Goal: Transaction & Acquisition: Purchase product/service

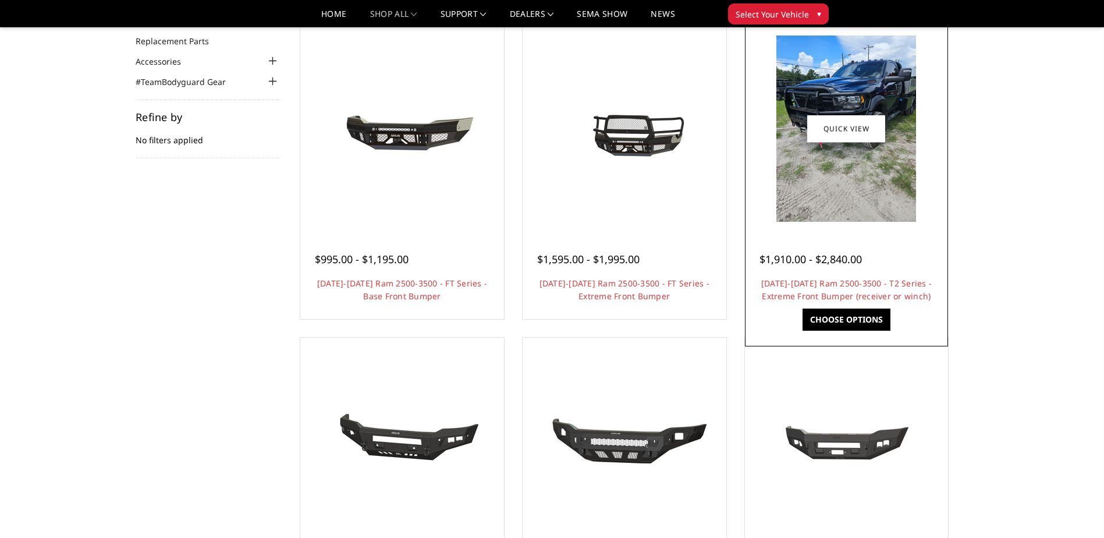
click at [862, 208] on img at bounding box center [846, 128] width 140 height 186
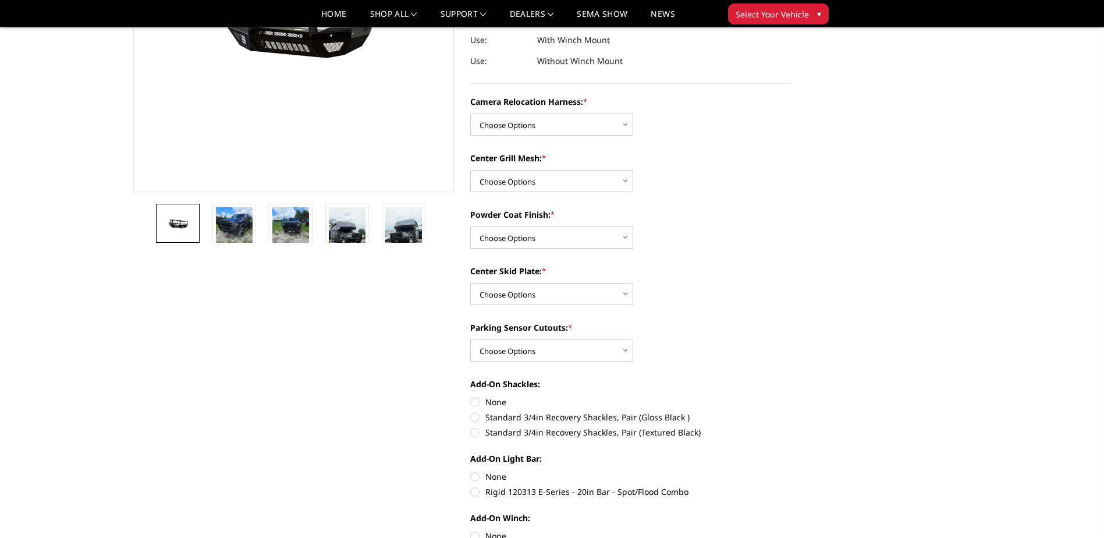
scroll to position [291, 0]
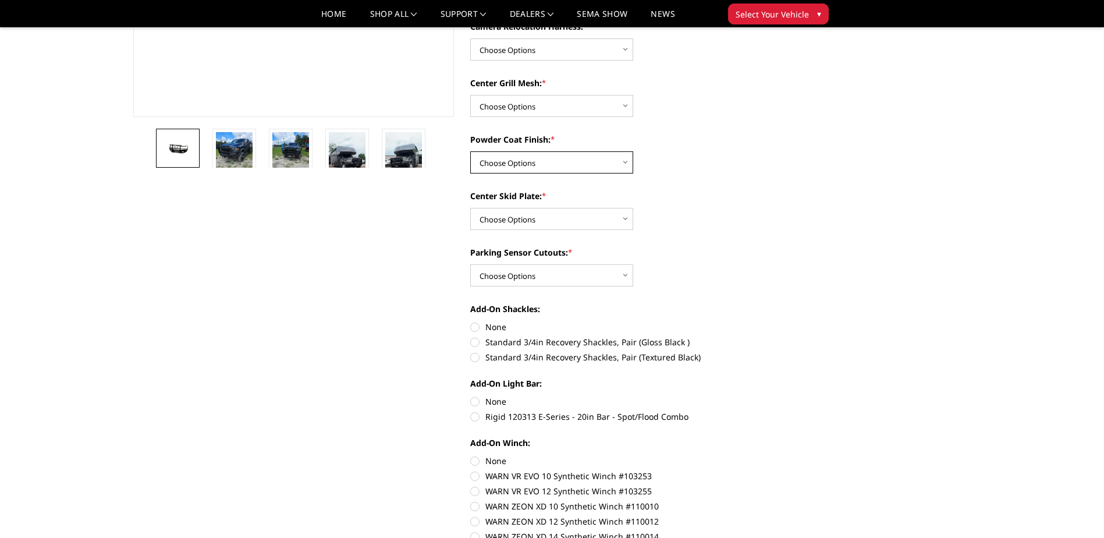
click at [577, 165] on select "Choose Options Textured Black Powder Coat Gloss Black Powder Coat Bare Metal" at bounding box center [551, 162] width 163 height 22
click at [738, 162] on div "Powder Coat Finish: * Choose Options Textured Black Powder Coat Gloss Black Pow…" at bounding box center [630, 153] width 321 height 40
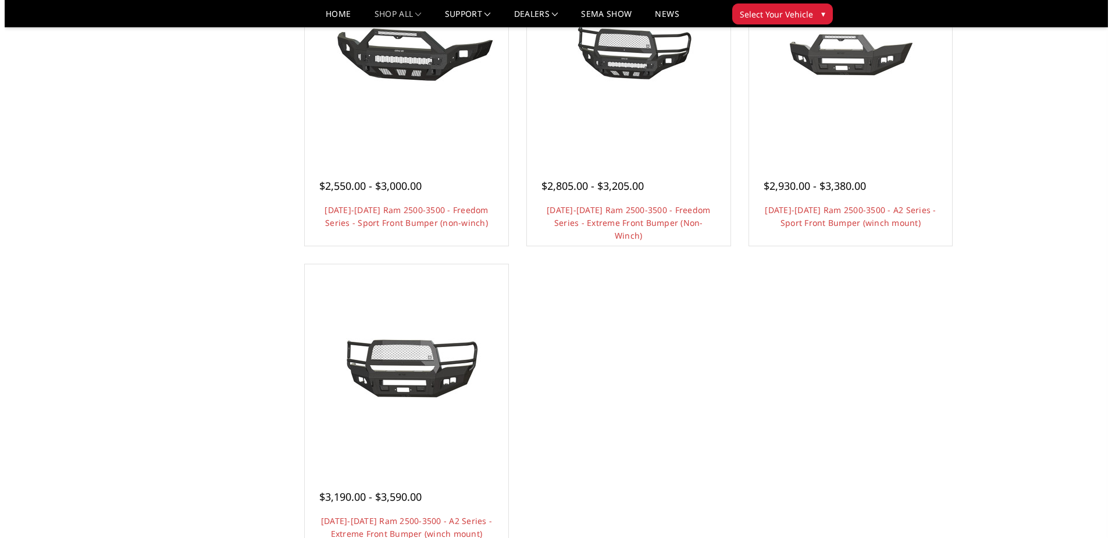
scroll to position [814, 0]
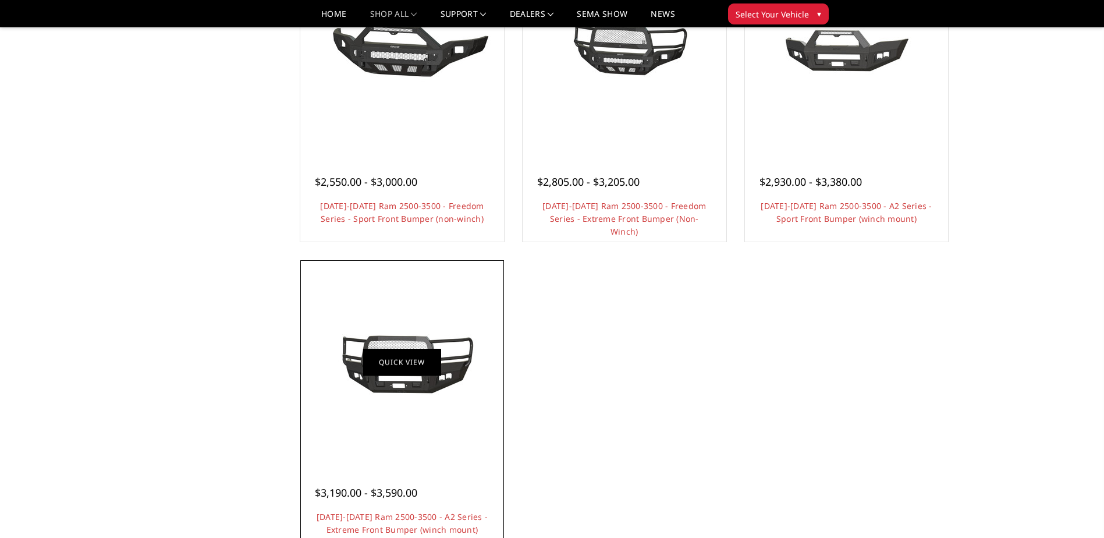
click at [387, 351] on link "Quick view" at bounding box center [402, 361] width 78 height 27
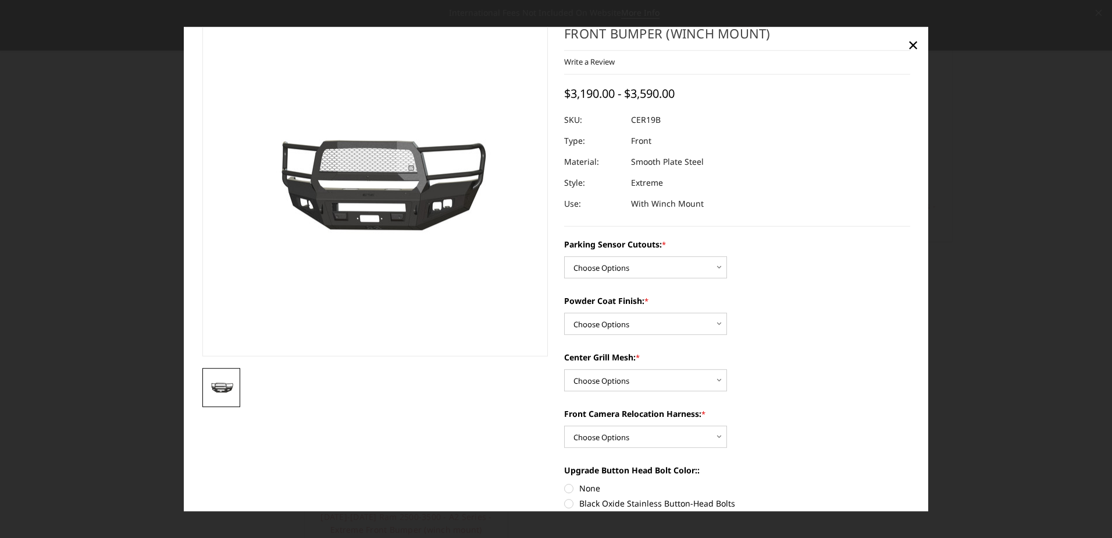
scroll to position [58, 0]
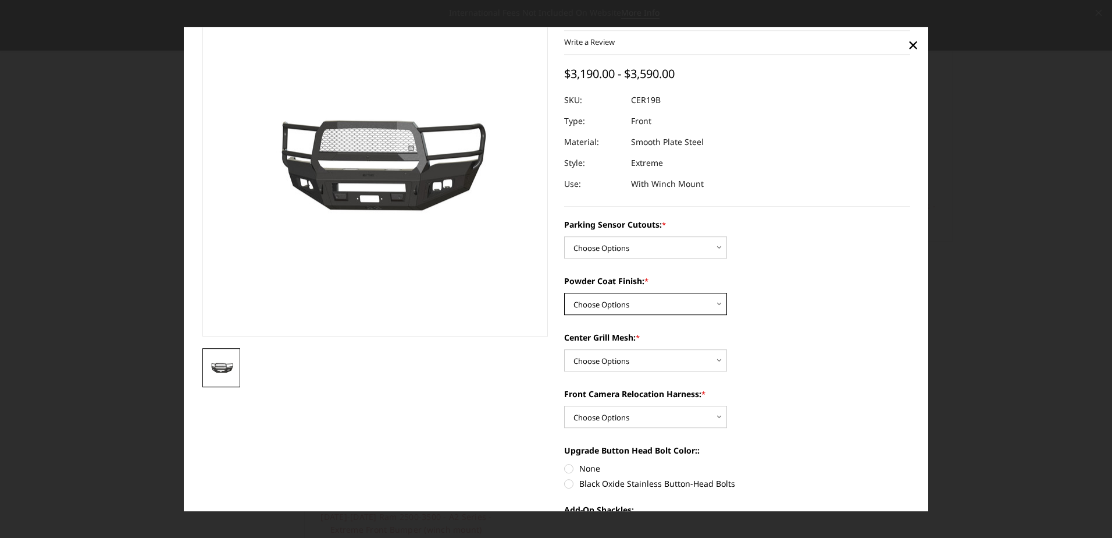
click at [649, 303] on select "Choose Options Bare Metal Textured Black Powder Coat" at bounding box center [645, 304] width 163 height 22
click at [564, 293] on select "Choose Options Bare Metal Textured Black Powder Coat" at bounding box center [645, 304] width 163 height 22
click at [597, 300] on select "Choose Options Bare Metal Textured Black Powder Coat" at bounding box center [645, 304] width 163 height 22
select select "1881"
click at [564, 293] on select "Choose Options Bare Metal Textured Black Powder Coat" at bounding box center [645, 304] width 163 height 22
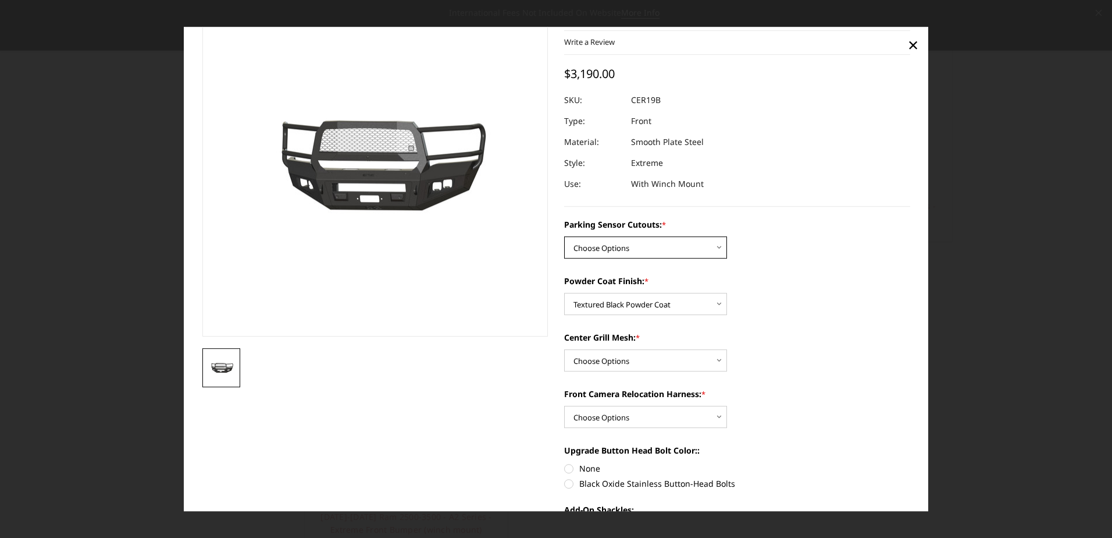
click at [616, 254] on select "Choose Options No - Without Parking Sensor Cutouts Yes - With Parking Sensor Cu…" at bounding box center [645, 248] width 163 height 22
select select "1879"
click at [564, 237] on select "Choose Options No - Without Parking Sensor Cutouts Yes - With Parking Sensor Cu…" at bounding box center [645, 248] width 163 height 22
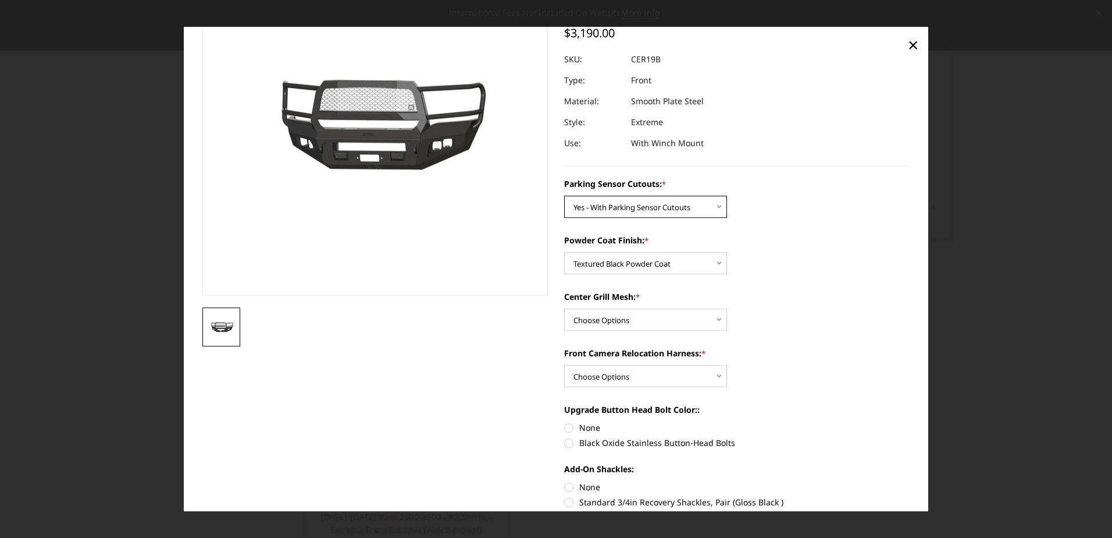
scroll to position [116, 0]
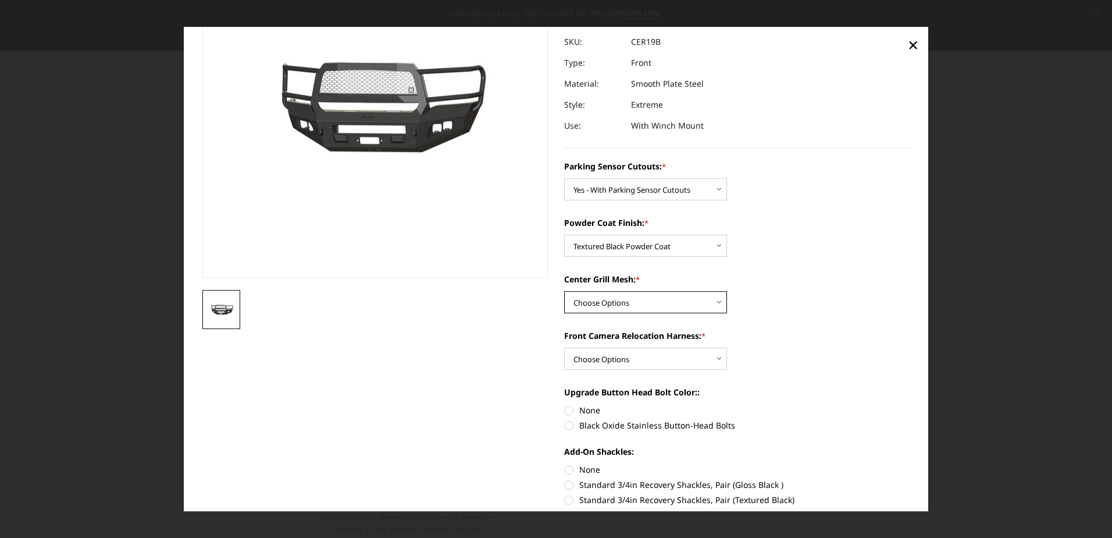
click at [607, 308] on select "Choose Options WITH Center Grill Mesh WITHOUT Center Grill Mesh" at bounding box center [645, 302] width 163 height 22
select select "1882"
click at [564, 291] on select "Choose Options WITH Center Grill Mesh WITHOUT Center Grill Mesh" at bounding box center [645, 302] width 163 height 22
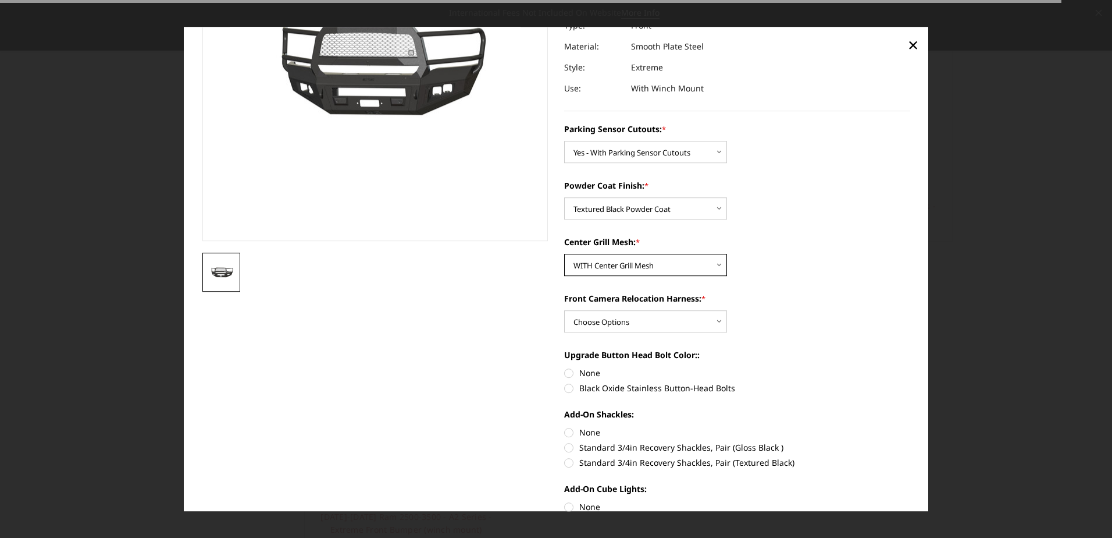
scroll to position [175, 0]
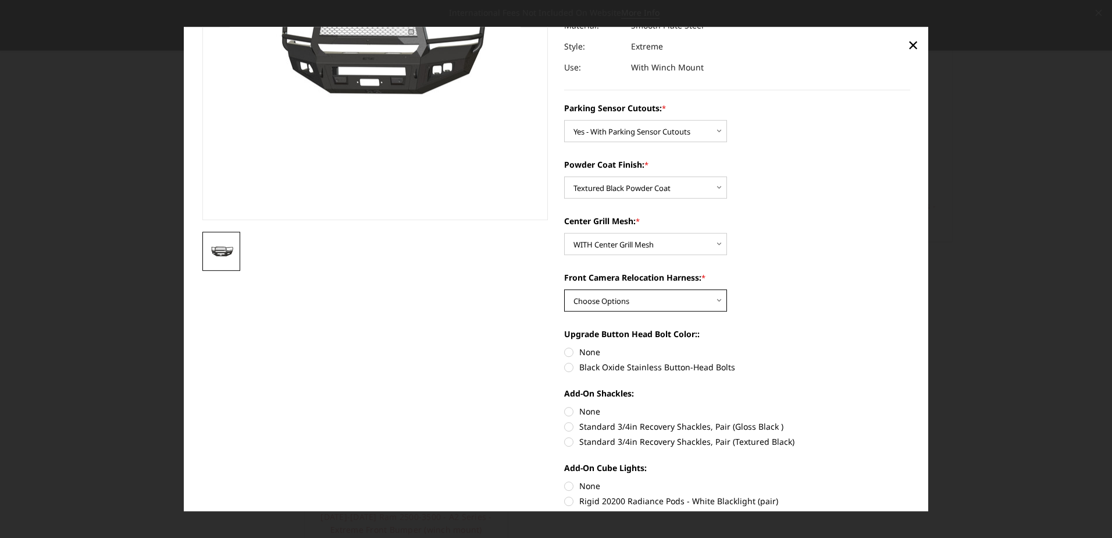
click at [631, 303] on select "Choose Options WITH Front Camera Relocation Harness WITHOUT Front Camera Reloca…" at bounding box center [645, 301] width 163 height 22
select select "1885"
click at [564, 290] on select "Choose Options WITH Front Camera Relocation Harness WITHOUT Front Camera Reloca…" at bounding box center [645, 301] width 163 height 22
click at [564, 367] on label "Black Oxide Stainless Button-Head Bolts" at bounding box center [737, 367] width 346 height 12
click at [910, 347] on input "Black Oxide Stainless Button-Head Bolts" at bounding box center [910, 346] width 1 height 1
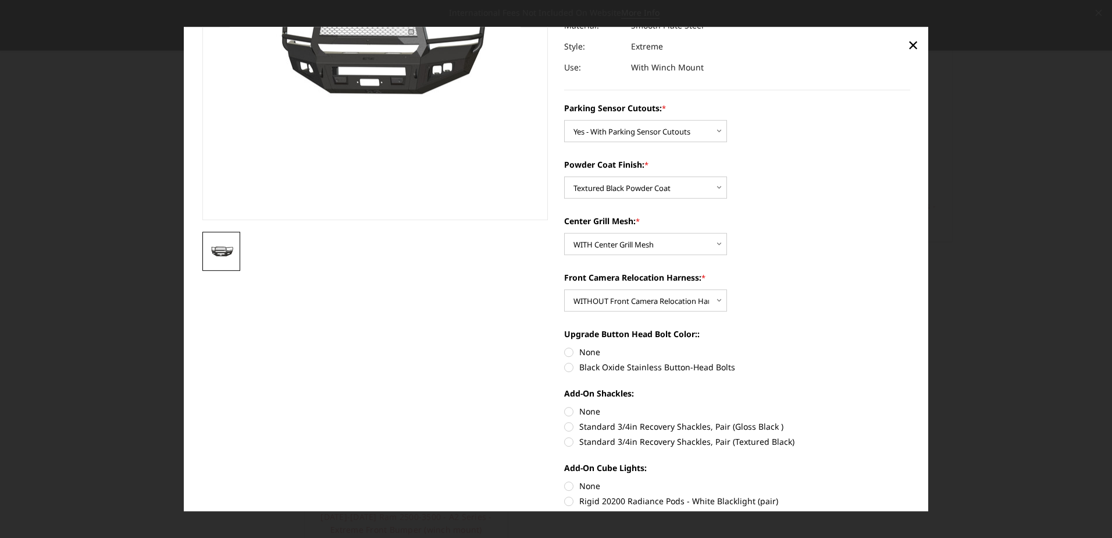
radio input "true"
click at [564, 351] on label "None" at bounding box center [737, 352] width 346 height 12
click at [564, 347] on input "None" at bounding box center [564, 346] width 1 height 1
radio input "true"
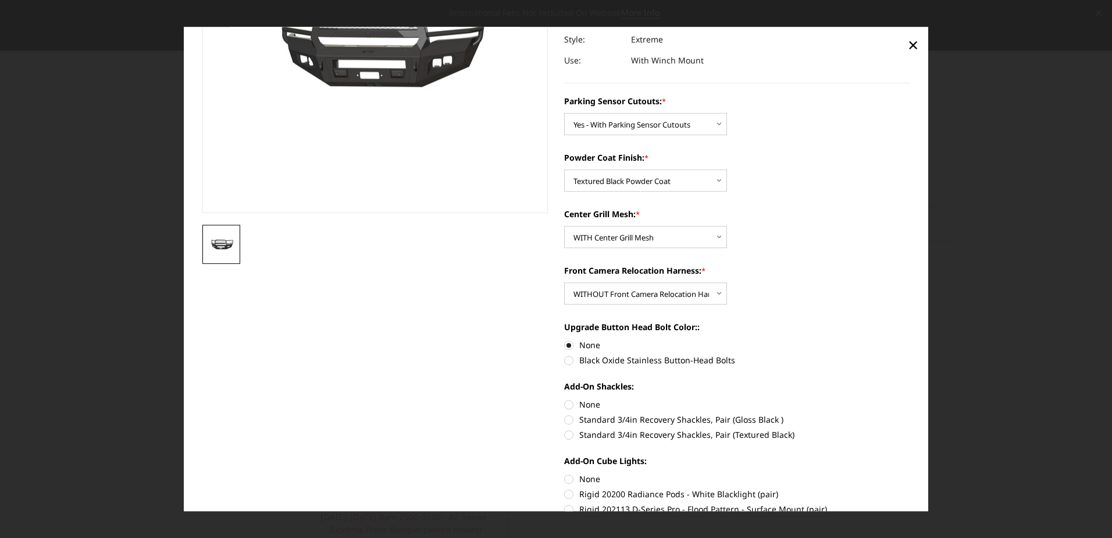
scroll to position [233, 0]
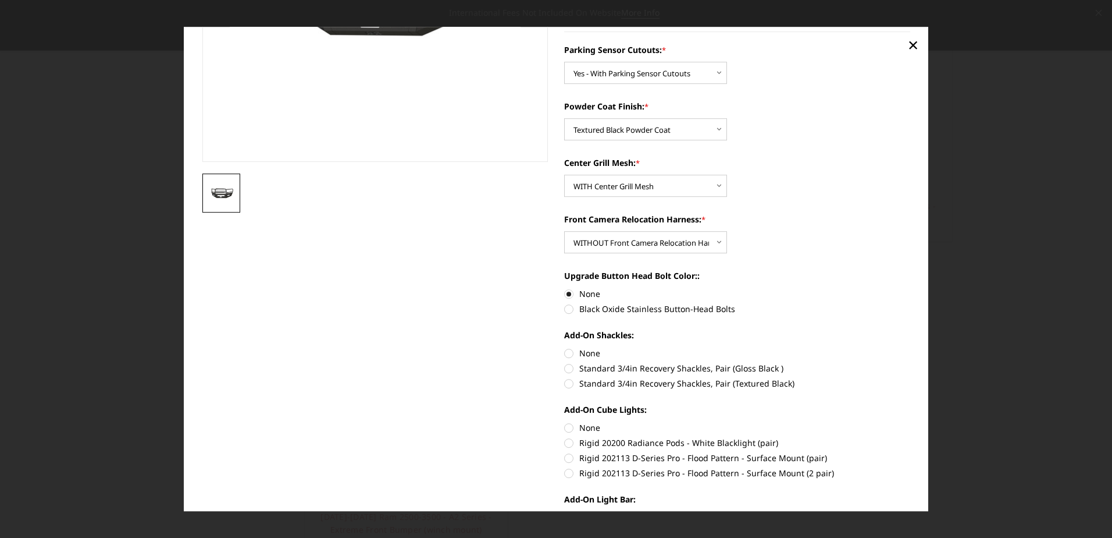
click at [567, 311] on label "Black Oxide Stainless Button-Head Bolts" at bounding box center [737, 309] width 346 height 12
click at [910, 289] on input "Black Oxide Stainless Button-Head Bolts" at bounding box center [910, 288] width 1 height 1
radio input "true"
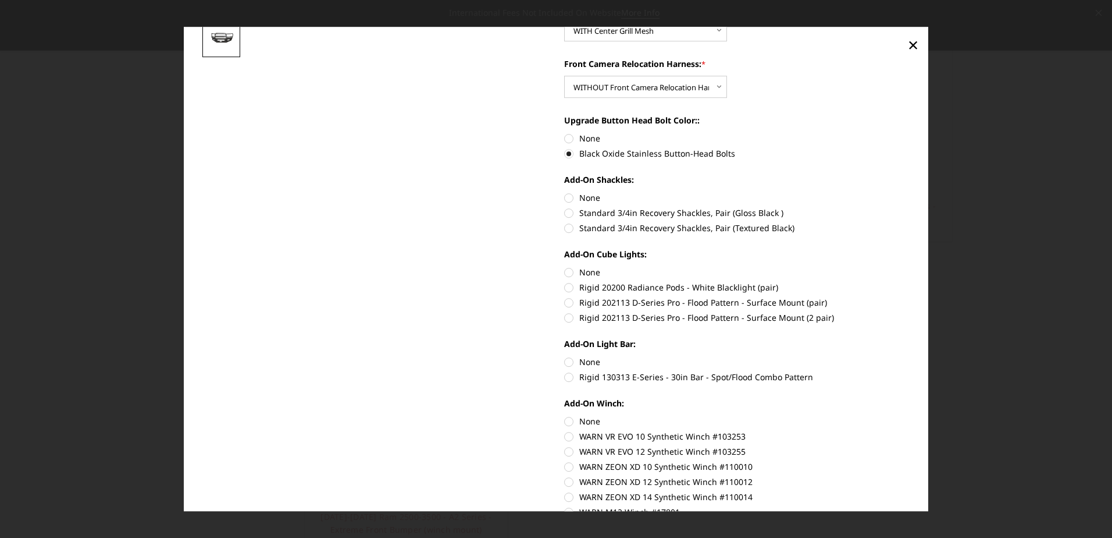
scroll to position [407, 0]
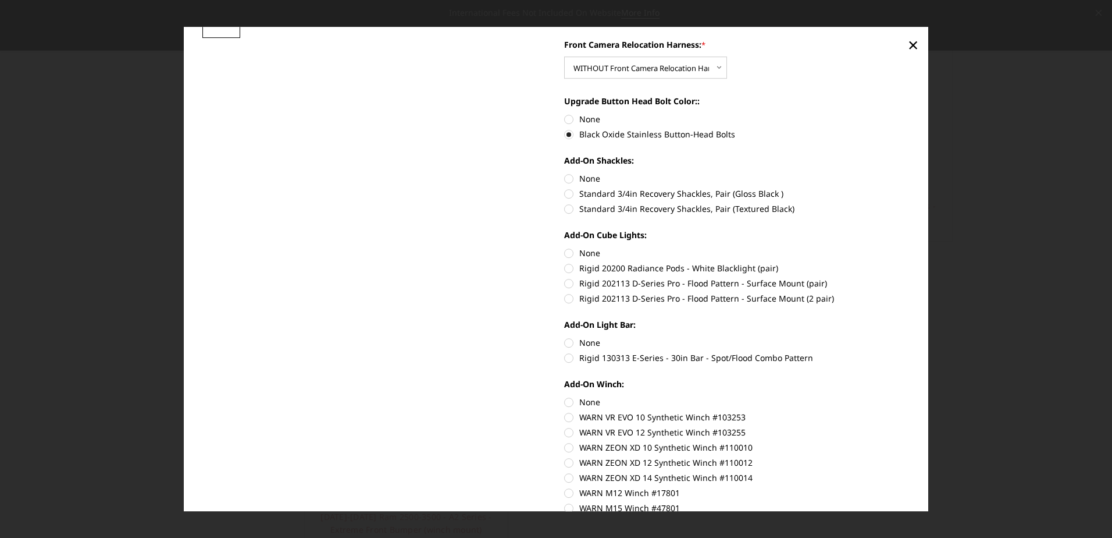
click at [564, 299] on label "Rigid 202113 D-Series Pro - Flood Pattern - Surface Mount (2 pair)" at bounding box center [737, 299] width 346 height 12
click at [910, 278] on input "Rigid 202113 D-Series Pro - Flood Pattern - Surface Mount (2 pair)" at bounding box center [910, 278] width 1 height 1
radio input "true"
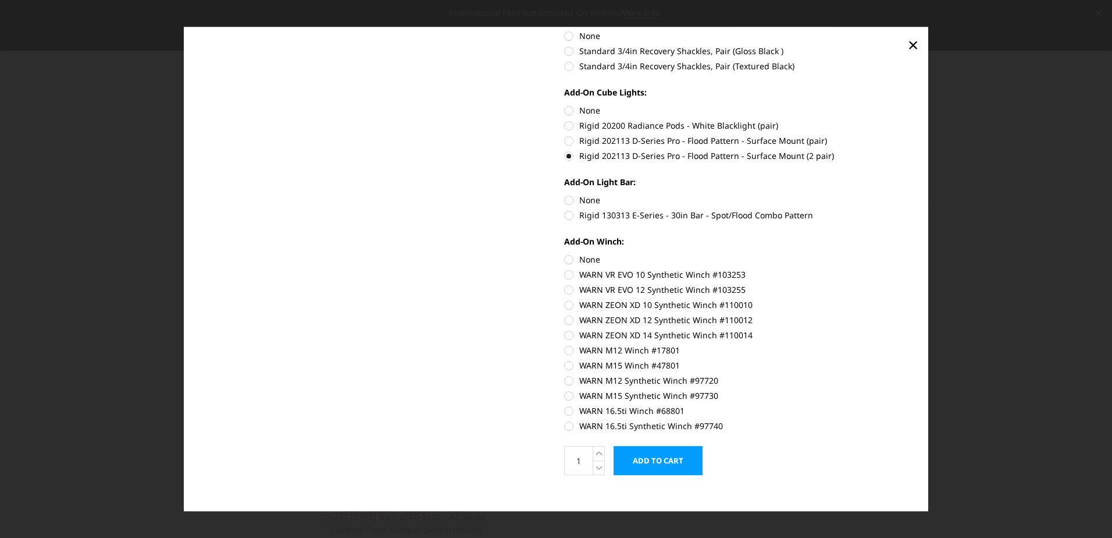
scroll to position [561, 0]
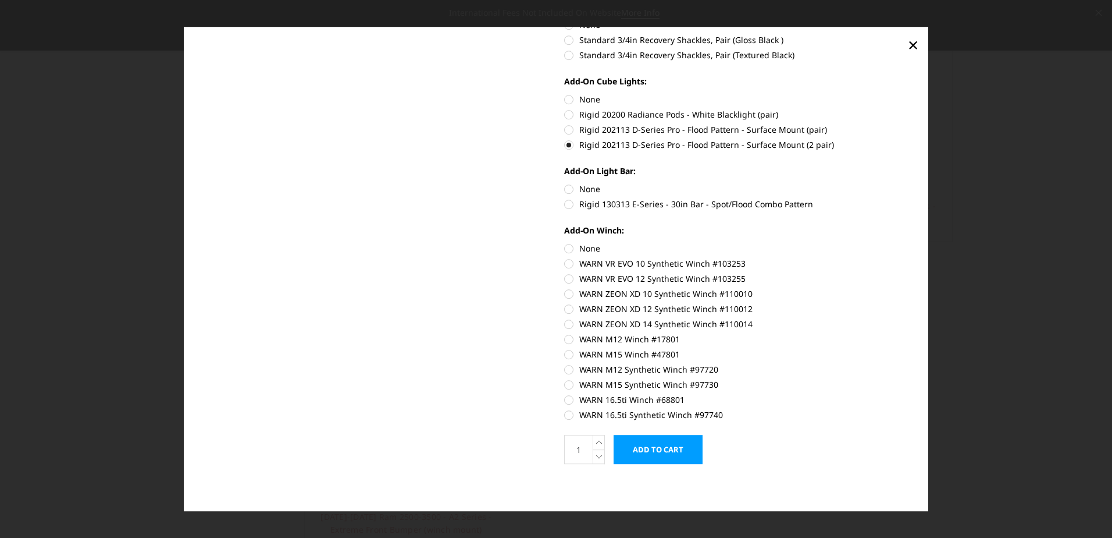
click at [565, 249] on label "None" at bounding box center [737, 249] width 346 height 12
click at [565, 243] on input "None" at bounding box center [564, 243] width 1 height 1
radio input "true"
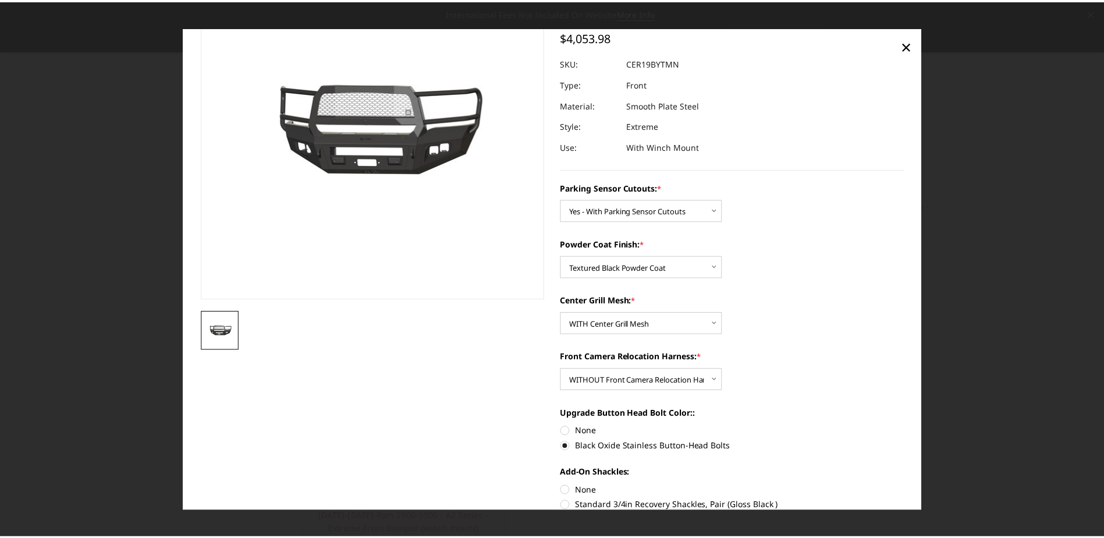
scroll to position [37, 0]
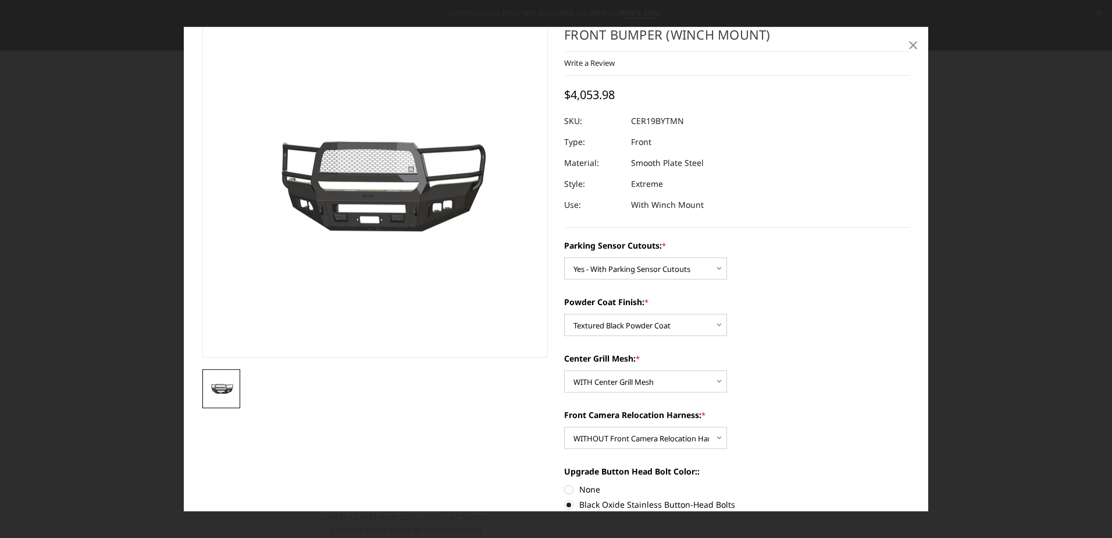
click at [915, 47] on span "×" at bounding box center [913, 44] width 10 height 25
